Goal: Information Seeking & Learning: Learn about a topic

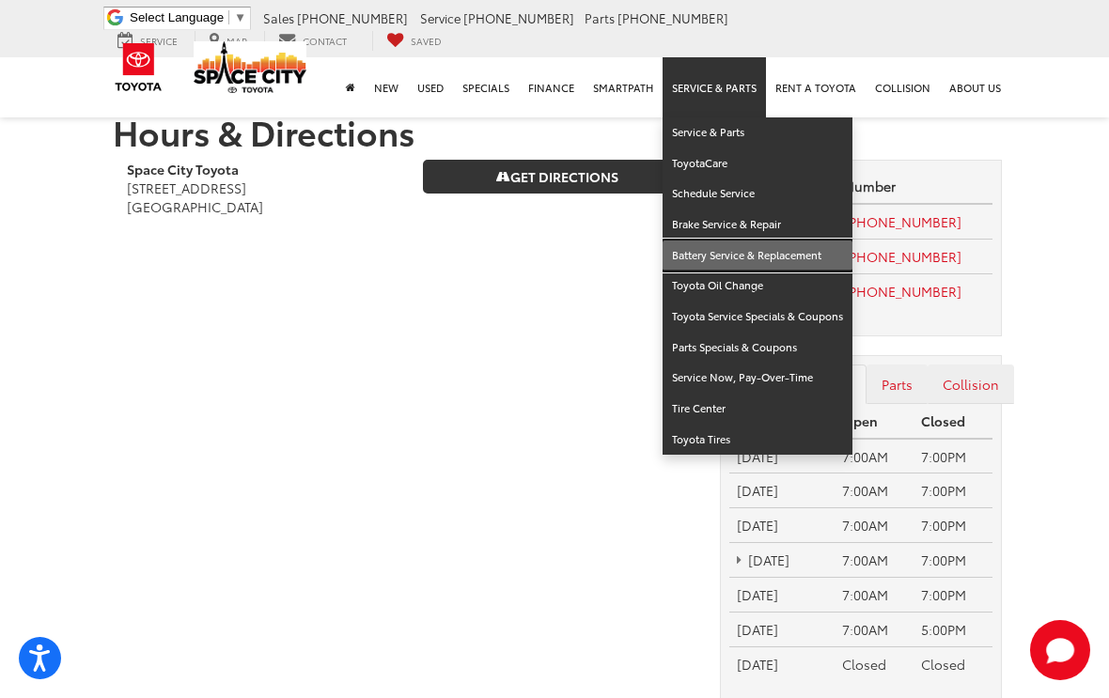
click at [792, 260] on link "Battery Service & Replacement" at bounding box center [758, 256] width 190 height 31
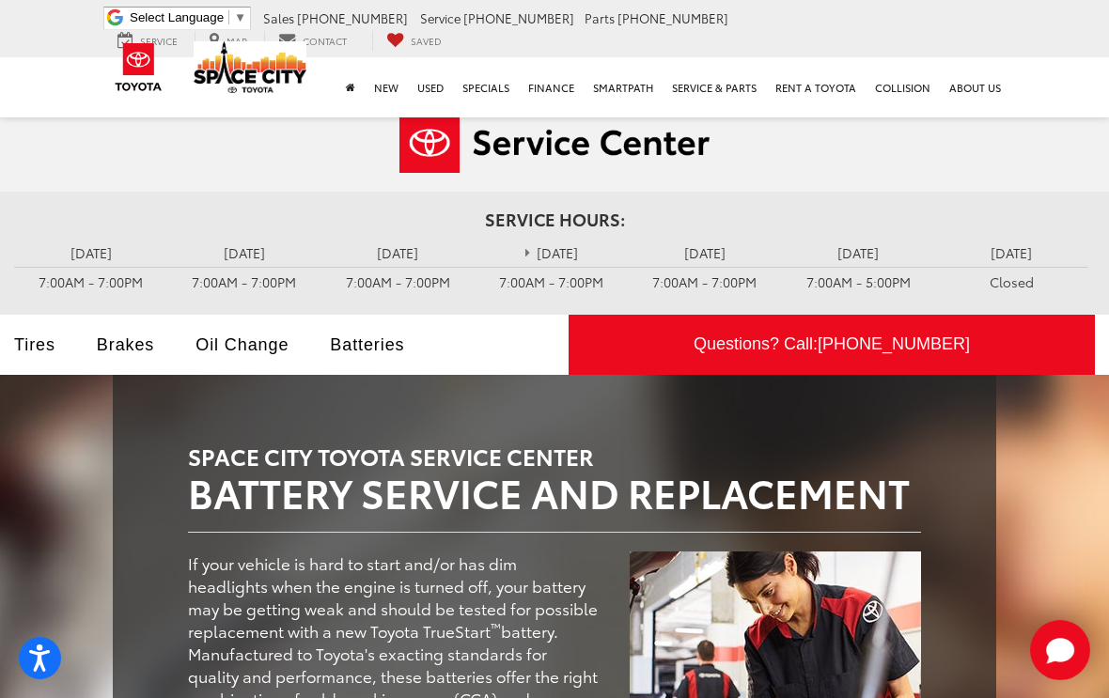
click at [229, 345] on link "Oil Change" at bounding box center [256, 345] width 121 height 19
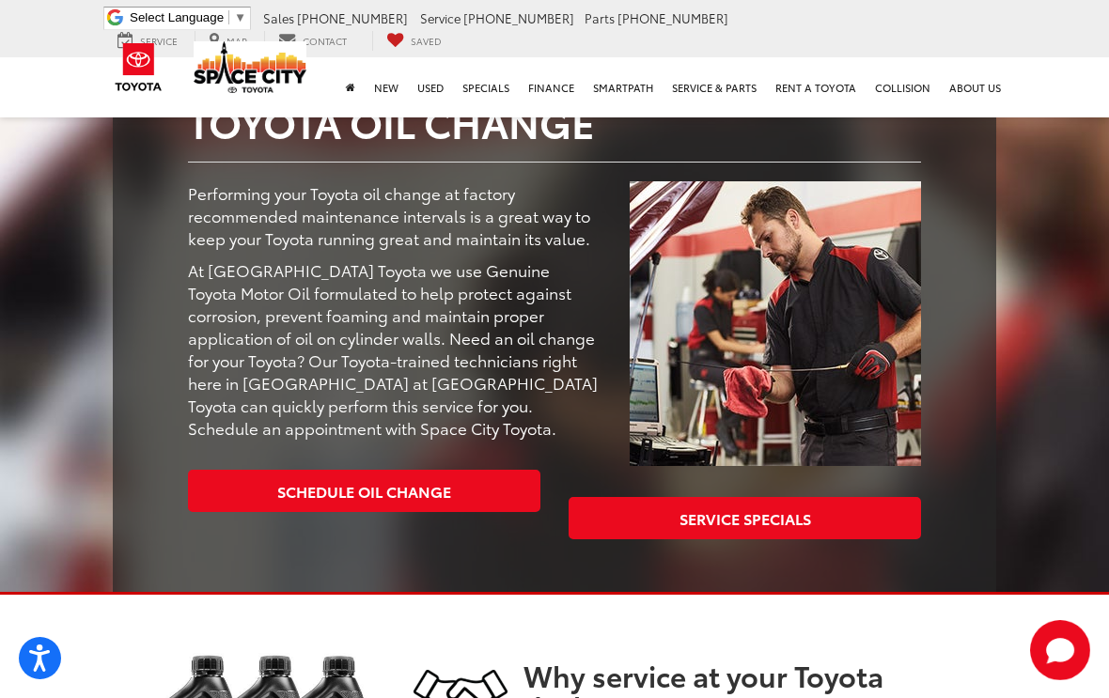
scroll to position [376, 0]
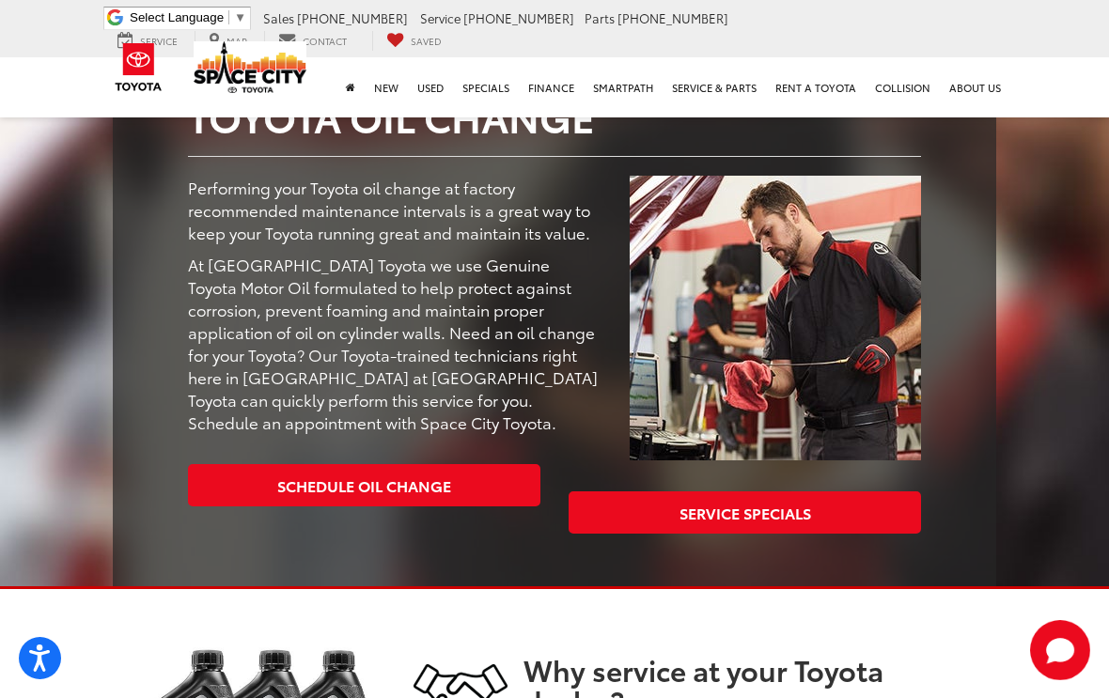
click at [569, 514] on link "Service Specials" at bounding box center [745, 513] width 352 height 42
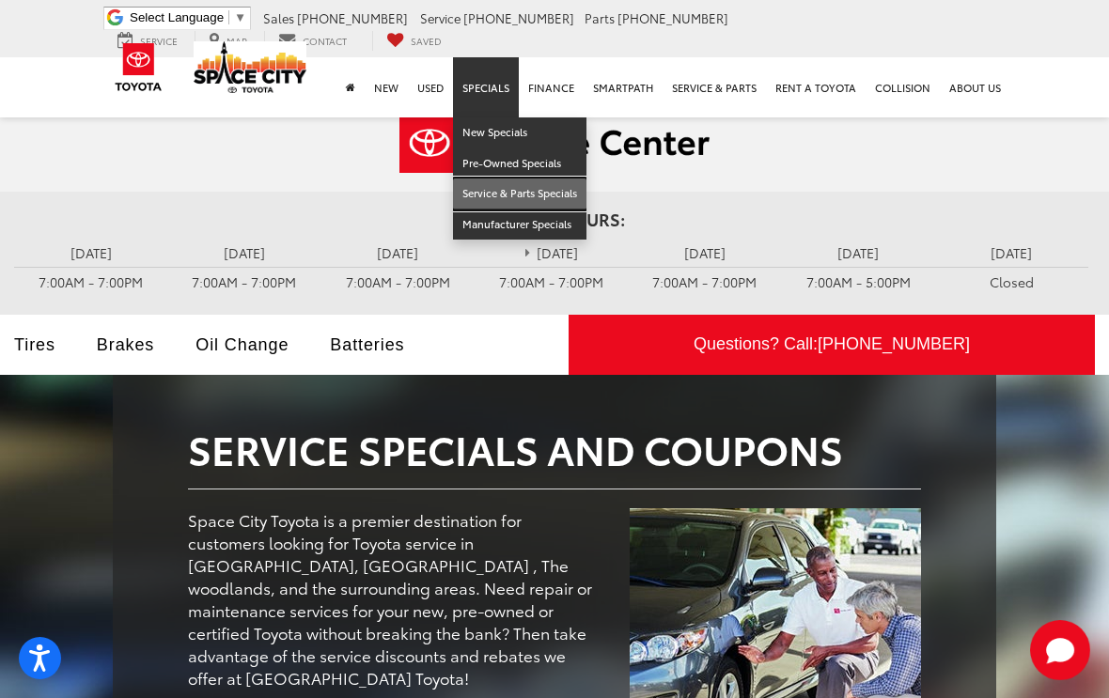
click at [542, 190] on link "Service & Parts Specials" at bounding box center [519, 194] width 133 height 31
